Goal: Task Accomplishment & Management: Manage account settings

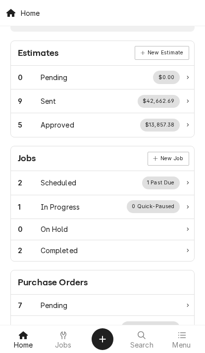
scroll to position [30, 0]
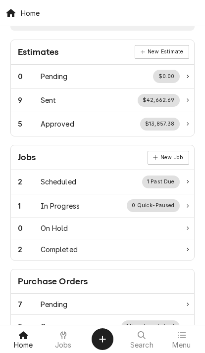
click at [185, 343] on span "Menu" at bounding box center [181, 345] width 18 height 8
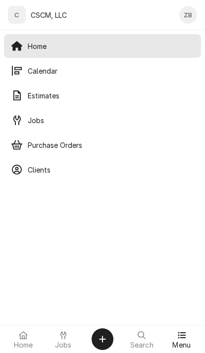
click at [81, 69] on span "Calendar" at bounding box center [111, 71] width 166 height 10
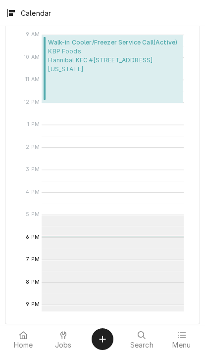
scroll to position [424, 0]
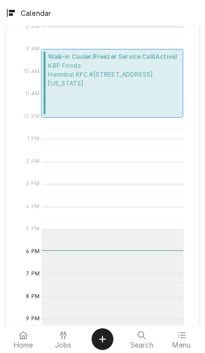
click at [79, 93] on div "Walk-in Cooler/Freezer Service Call ( Active ) KBP Foods Hannibal KFC #5782 / 2…" at bounding box center [113, 83] width 131 height 62
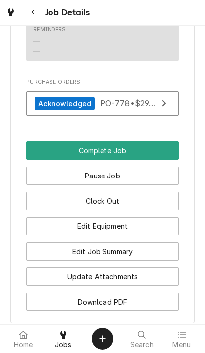
scroll to position [924, 0]
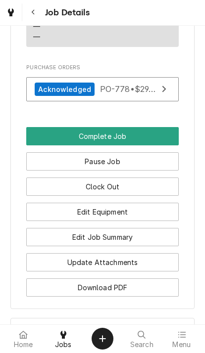
click at [132, 190] on button "Clock Out" at bounding box center [102, 187] width 152 height 18
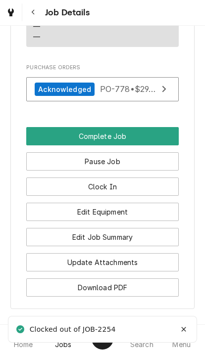
click at [138, 167] on button "Pause Job" at bounding box center [102, 162] width 152 height 18
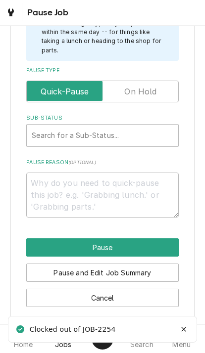
scroll to position [275, 0]
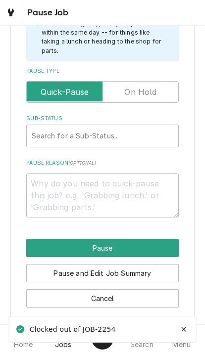
click at [149, 87] on label "Pause Type" at bounding box center [102, 93] width 152 height 22
click at [149, 87] on input "Pause Type" at bounding box center [102, 93] width 143 height 22
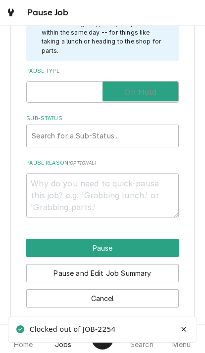
checkbox input "true"
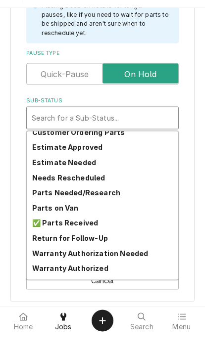
scroll to position [103, 0]
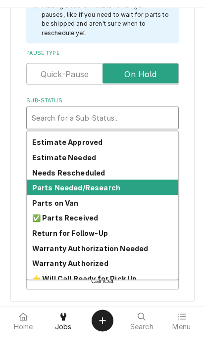
click at [98, 202] on strong "Parts Needed/Research" at bounding box center [76, 206] width 88 height 8
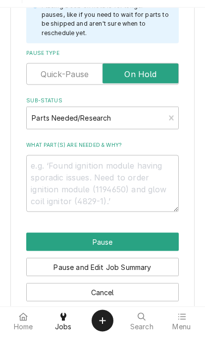
scroll to position [263, 0]
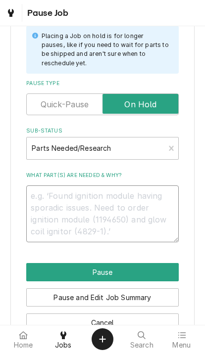
click at [114, 197] on textarea "What part(s) are needed & why?" at bounding box center [102, 213] width 152 height 57
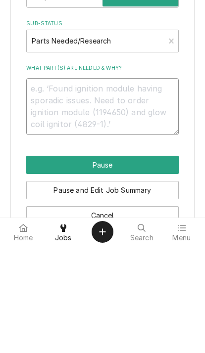
type textarea "x"
type textarea "L"
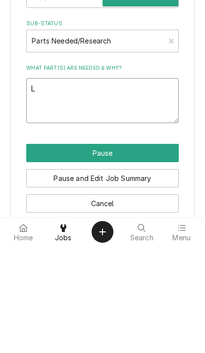
type textarea "x"
type textarea "Li"
type textarea "x"
type textarea "Liqu"
type textarea "x"
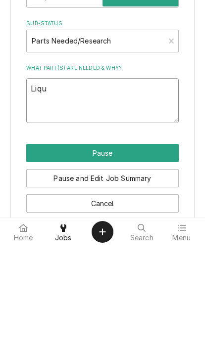
type textarea "Liqui"
type textarea "x"
type textarea "Liquid"
type textarea "x"
type textarea "Liquid"
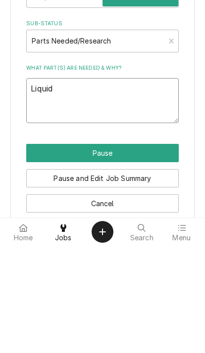
type textarea "x"
type textarea "Liquid i"
type textarea "x"
type textarea "Liquid in"
type textarea "x"
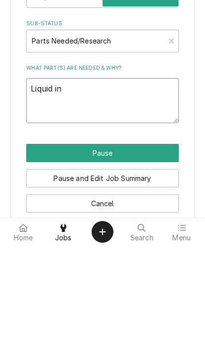
type textarea "Liquid inj"
type textarea "x"
type textarea "Liquid inje"
type textarea "x"
type textarea "Liquid injec"
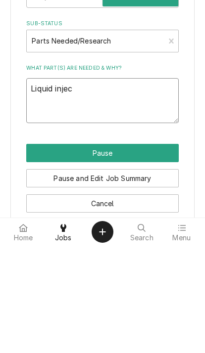
type textarea "x"
type textarea "Liquid inject"
type textarea "x"
type textarea "Liquid injecto"
type textarea "x"
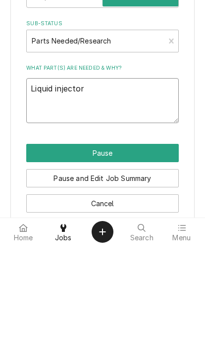
type textarea "Liquid injector"
type textarea "x"
type textarea "Liquid injector fa"
type textarea "x"
type textarea "Liquid injector f"
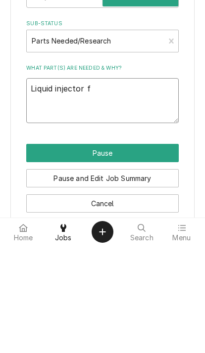
type textarea "x"
type textarea "Liquid injector"
type textarea "x"
type textarea "Liquid injector"
type textarea "x"
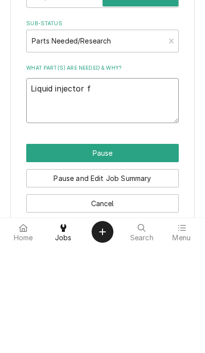
type textarea "Liquid injector fo"
type textarea "x"
type textarea "Liquid injector for"
type textarea "x"
type textarea "Liquid injector for"
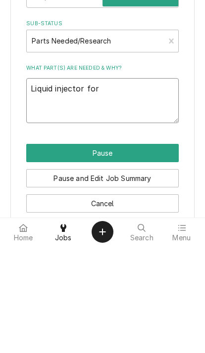
type textarea "x"
type textarea "Liquid injector for c"
type textarea "x"
type textarea "Liquid injector for co"
type textarea "x"
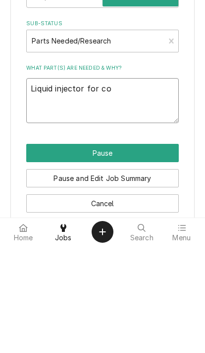
type textarea "Liquid injector for com"
type textarea "x"
type textarea "Liquid injector for comp"
type textarea "x"
type textarea "Liquid injector for compr"
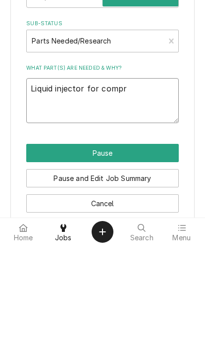
type textarea "x"
type textarea "Liquid injector for compre"
type textarea "x"
type textarea "Liquid injector for compres"
type textarea "x"
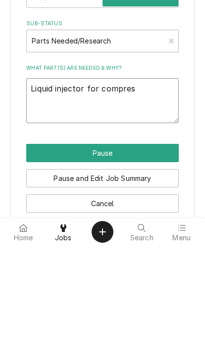
type textarea "Liquid injector for compress"
type textarea "x"
type textarea "Liquid injector for compresso"
type textarea "x"
type textarea "Liquid injector for compressor"
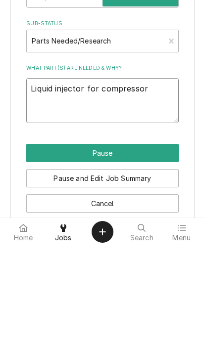
type textarea "x"
type textarea "Liquid injector for compressor"
type textarea "x"
type textarea "Liquid injector for compressor,"
type textarea "x"
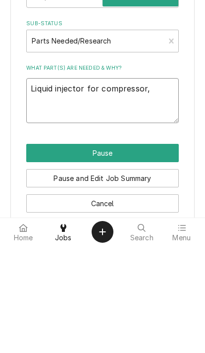
type textarea "Liquid injector for compressor, f"
type textarea "x"
type textarea "Liquid injector for compressor, fa"
type textarea "x"
type textarea "Liquid injector for compressor, fan"
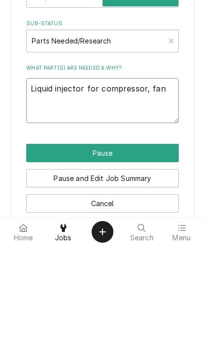
type textarea "x"
type textarea "Liquid injector for compressor, fan"
type textarea "x"
type textarea "Liquid injector for compressor, fan m"
type textarea "x"
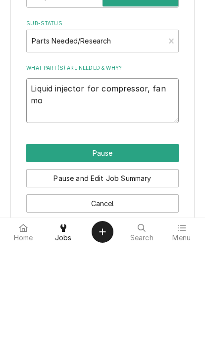
type textarea "Liquid injector for compressor, fan mot"
type textarea "x"
type textarea "Liquid injector for compressor, fan motor"
type textarea "x"
type textarea "Liquid injector for compressor, fan motors"
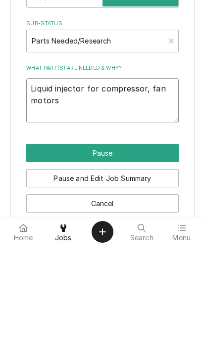
type textarea "x"
type textarea "Liquid injector for compressor, fan motors"
type textarea "x"
type textarea "Liquid injector for compressor, fan motors f"
type textarea "x"
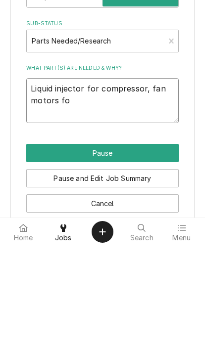
type textarea "Liquid injector for compressor, fan motors for"
type textarea "x"
type textarea "Liquid injector for compressor, fan motors for"
type textarea "x"
type textarea "Liquid injector for compressor, fan motors for e"
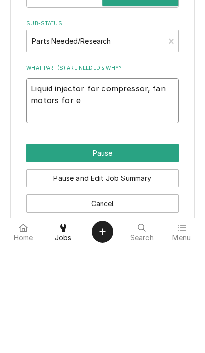
type textarea "x"
type textarea "Liquid injector for compressor, fan motors for ev"
type textarea "x"
type textarea "Liquid injector for compressor, fan motors for e"
type textarea "x"
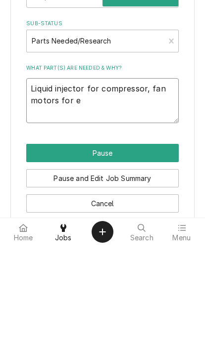
type textarea "Liquid injector for compressor, fan motors for ev"
type textarea "x"
type textarea "Liquid injector for compressor, fan motors for eva"
type textarea "x"
type textarea "Liquid injector for compressor, fan motors for evap"
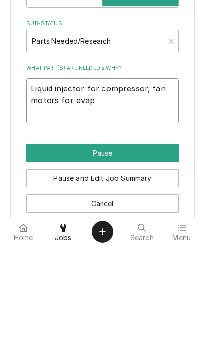
type textarea "x"
type textarea "Liquid injector for compressor, fan motors for evaporator"
type textarea "x"
type textarea "Liquid injector for compressor, fan motors for evaporator"
type textarea "x"
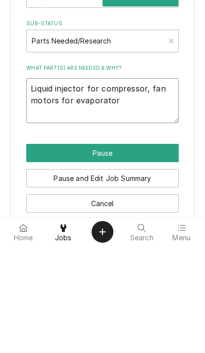
type textarea "Liquid injector for compressor, fan motors for evaporator?"
type textarea "x"
type textarea "Liquid injector for compressor, fan motors for evaporator?"
type textarea "x"
type textarea "Liquid injector for compressor, fan motors for evaporator?"
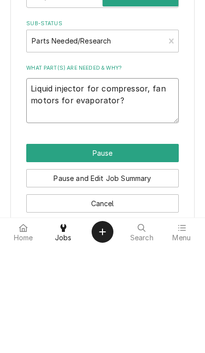
type textarea "x"
type textarea "Liquid injector for compressor, fan motors for evaporator"
type textarea "x"
type textarea "Liquid injector for compressor, fan motors for evaporator,"
type textarea "x"
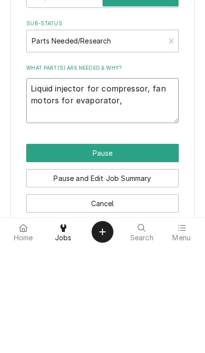
type textarea "Liquid injector for compressor, fan motors for evaporator,"
type textarea "x"
type textarea "Liquid injector for compressor, fan motors for evaporator,"
type textarea "x"
type textarea "Liquid injector for compressor, fan motors for evaporator"
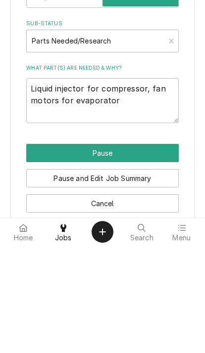
click at [35, 251] on button "Pause" at bounding box center [102, 260] width 152 height 18
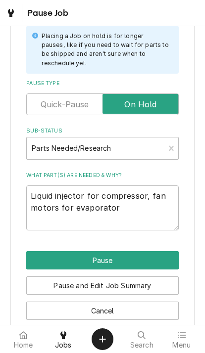
type textarea "x"
